Goal: Information Seeking & Learning: Learn about a topic

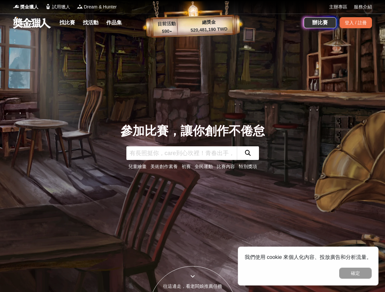
click at [202, 153] on input "text" at bounding box center [181, 153] width 110 height 14
type input "AI"
click at [250, 156] on icon "submit" at bounding box center [248, 153] width 6 height 6
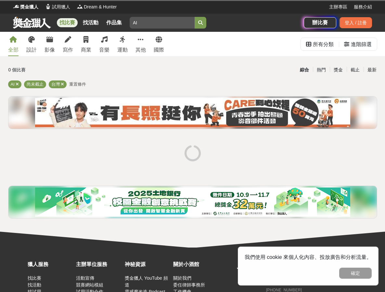
click at [166, 16] on div "找比賽 找活動 作品集 AI 金門觀光 歌唱 企劃 金獎 大學 國際比賽" at bounding box center [158, 23] width 291 height 18
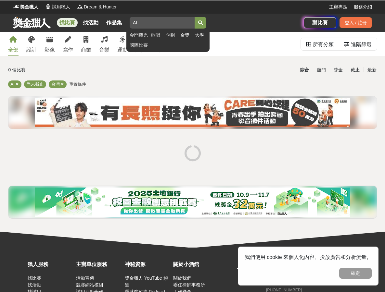
click at [163, 19] on input "AI" at bounding box center [162, 23] width 65 height 12
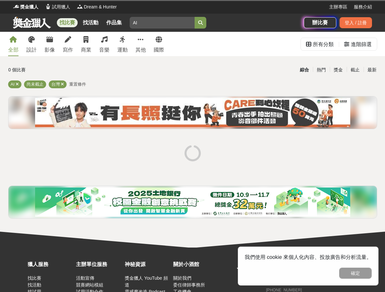
click at [222, 13] on div "獎金獵人 試用獵人 Dream & Hunter" at bounding box center [171, 7] width 316 height 14
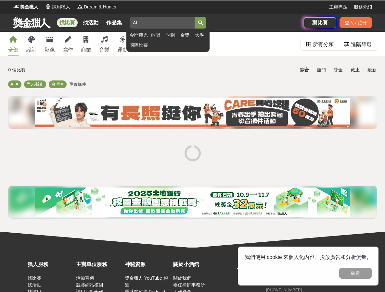
click at [199, 23] on icon "submit" at bounding box center [200, 22] width 5 height 5
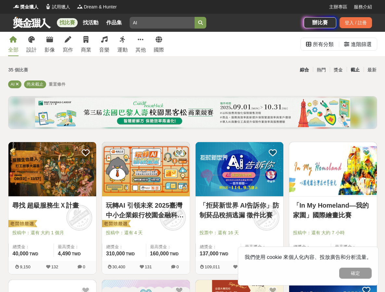
click at [353, 74] on div "截止" at bounding box center [355, 69] width 17 height 11
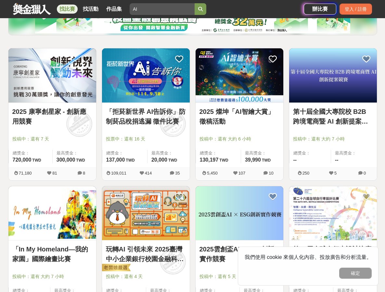
scroll to position [32, 0]
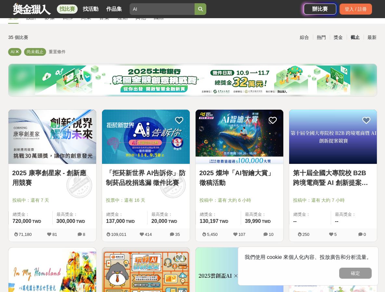
click at [249, 151] on img at bounding box center [240, 137] width 88 height 54
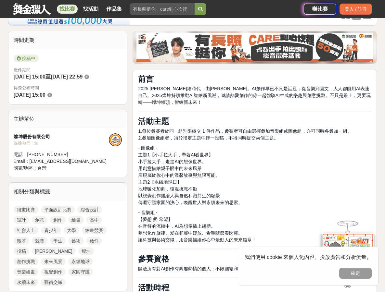
scroll to position [227, 0]
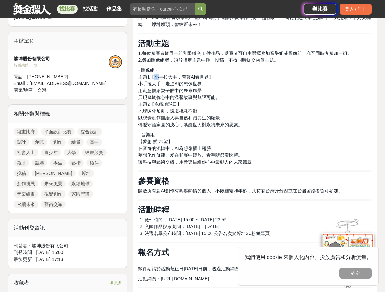
drag, startPoint x: 153, startPoint y: 76, endPoint x: 252, endPoint y: 84, distance: 99.0
click at [244, 82] on p "- 圖像組 - 主題1【小手拉大手，帶著AI看世界】 小手拉大手，走進AI的想像世界。 用創意描繪親子眼中的未來風景， 展現屬於你心中的溫馨故事與無限可能。 …" at bounding box center [254, 97] width 233 height 61
click at [252, 84] on p "- 圖像組 - 主題1【小手拉大手，帶著AI看世界】 小手拉大手，走進AI的想像世界。 用創意描繪親子眼中的未來風景， 展現屬於你心中的溫馨故事與無限可能。 …" at bounding box center [254, 97] width 233 height 61
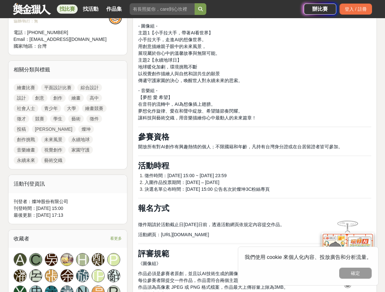
scroll to position [260, 0]
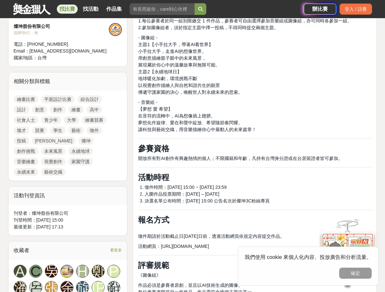
click at [309, 123] on p "- 音樂組 - 【夢想 愛 希望】 在音符的流轉中，AI為想像插上翅膀。 夢想化作旋律、愛在和聲中綻放、希望隨節奏閃耀。 讓科技與藝術交織，用音樂描繪你心中最…" at bounding box center [254, 116] width 233 height 34
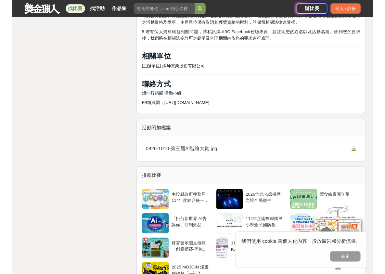
scroll to position [1591, 0]
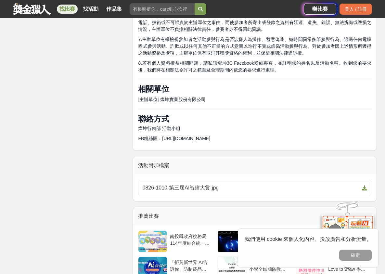
scroll to position [1526, 0]
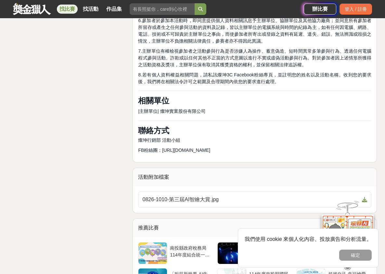
drag, startPoint x: 243, startPoint y: 128, endPoint x: 162, endPoint y: 132, distance: 80.6
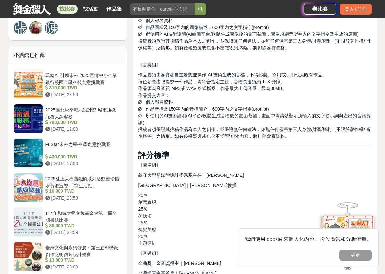
scroll to position [455, 0]
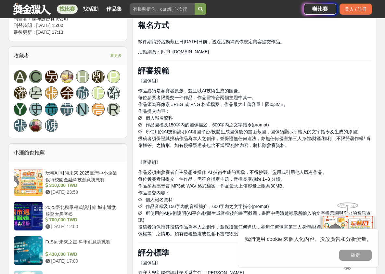
drag, startPoint x: 247, startPoint y: 46, endPoint x: 233, endPoint y: 44, distance: 14.7
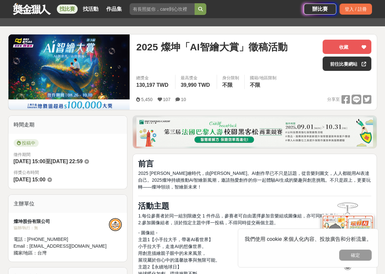
scroll to position [0, 0]
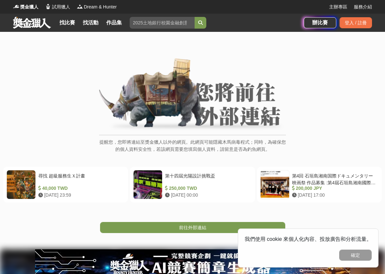
click at [207, 221] on div "前往外部連結" at bounding box center [192, 217] width 385 height 31
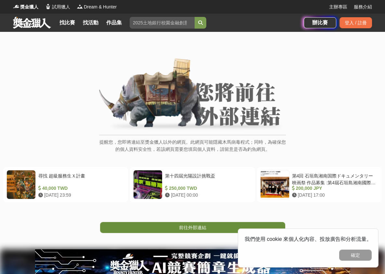
click at [206, 229] on span "前往外部連結" at bounding box center [192, 227] width 27 height 5
